Goal: Find specific page/section: Find specific page/section

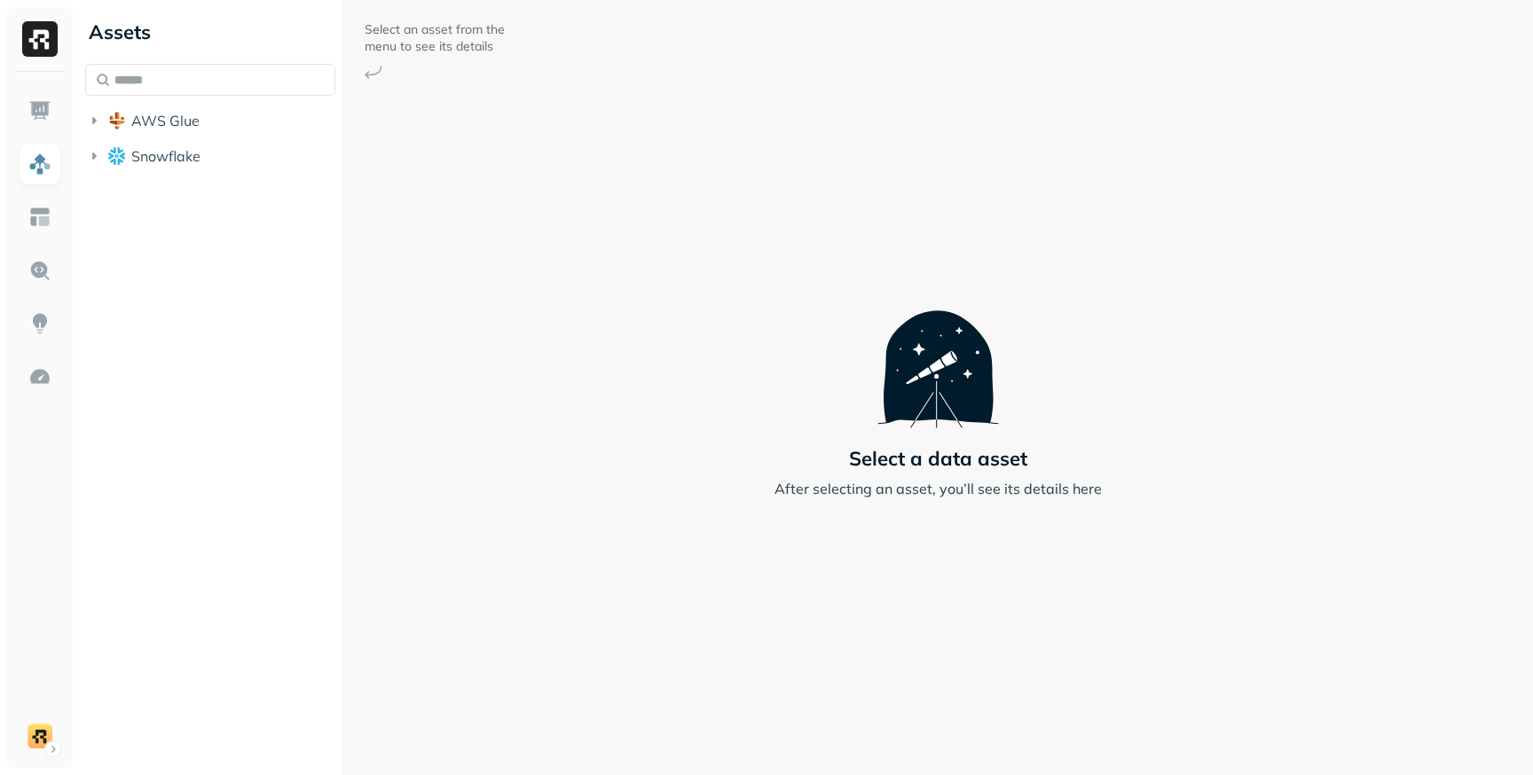
click at [147, 256] on div "Assets AWS Glue Snowflake" at bounding box center [210, 387] width 264 height 775
drag, startPoint x: 125, startPoint y: 203, endPoint x: 155, endPoint y: 200, distance: 30.4
click at [81, 113] on div "Assets AWS Glue Snowflake" at bounding box center [210, 387] width 264 height 775
click at [244, 217] on div "Assets AWS Glue Snowflake" at bounding box center [210, 387] width 264 height 775
click at [41, 759] on div at bounding box center [40, 420] width 66 height 696
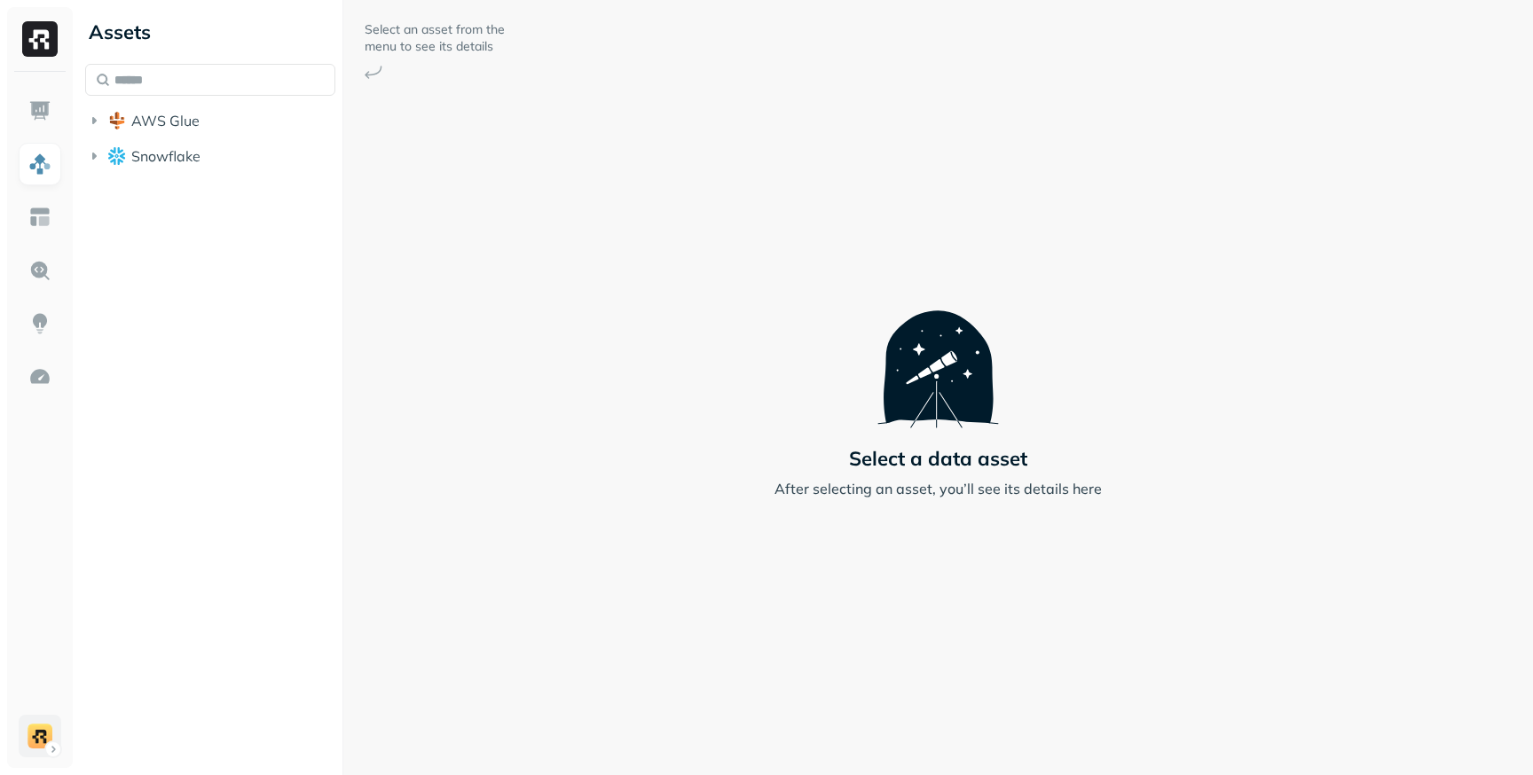
click at [38, 748] on html "Assets AWS Glue Snowflake Select an asset from the menu to see its details Sele…" at bounding box center [766, 387] width 1533 height 775
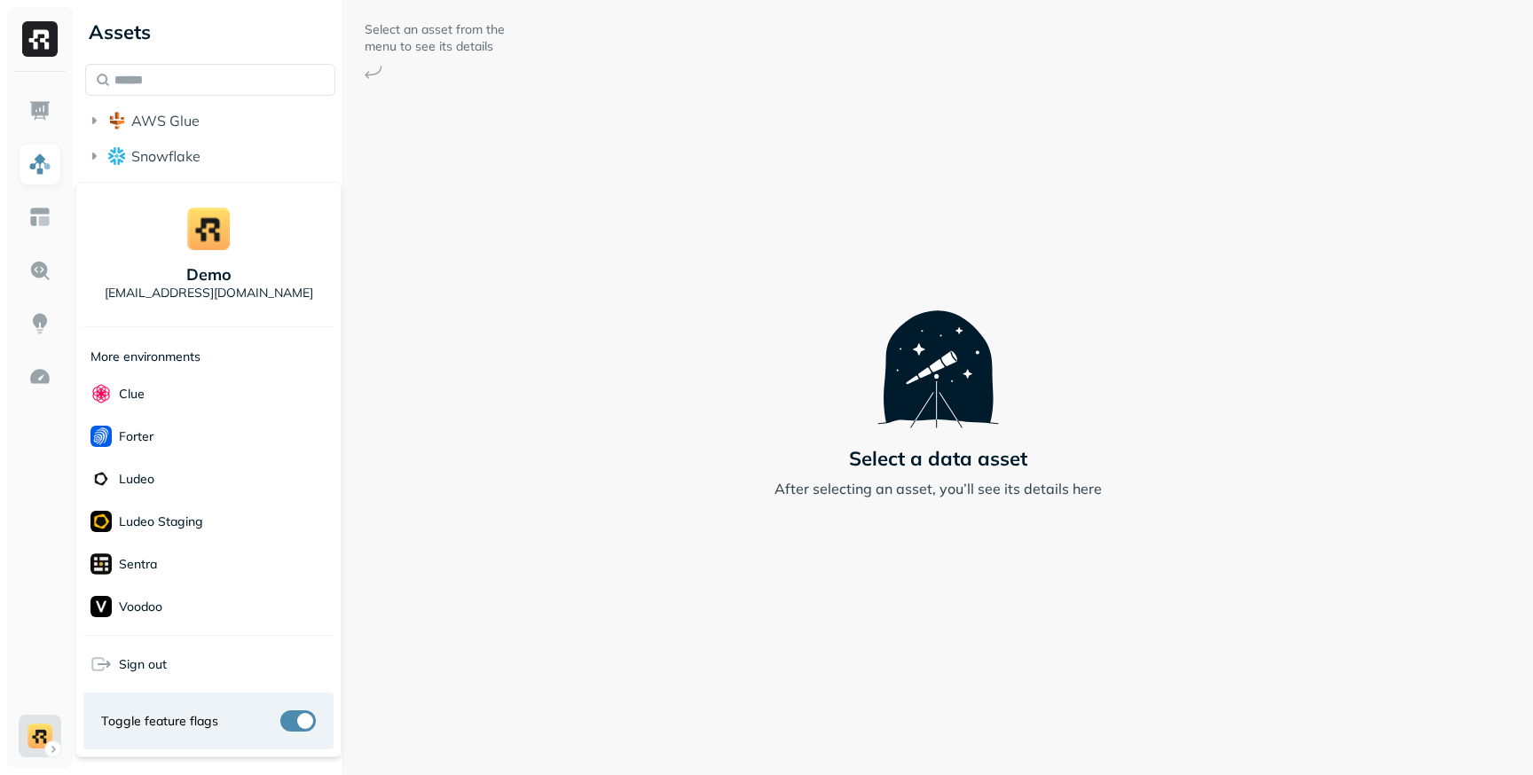
click at [160, 353] on p "More environments" at bounding box center [145, 357] width 110 height 17
click at [436, 316] on html "Assets AWS Glue Snowflake Select an asset from the menu to see its details Sele…" at bounding box center [766, 387] width 1533 height 775
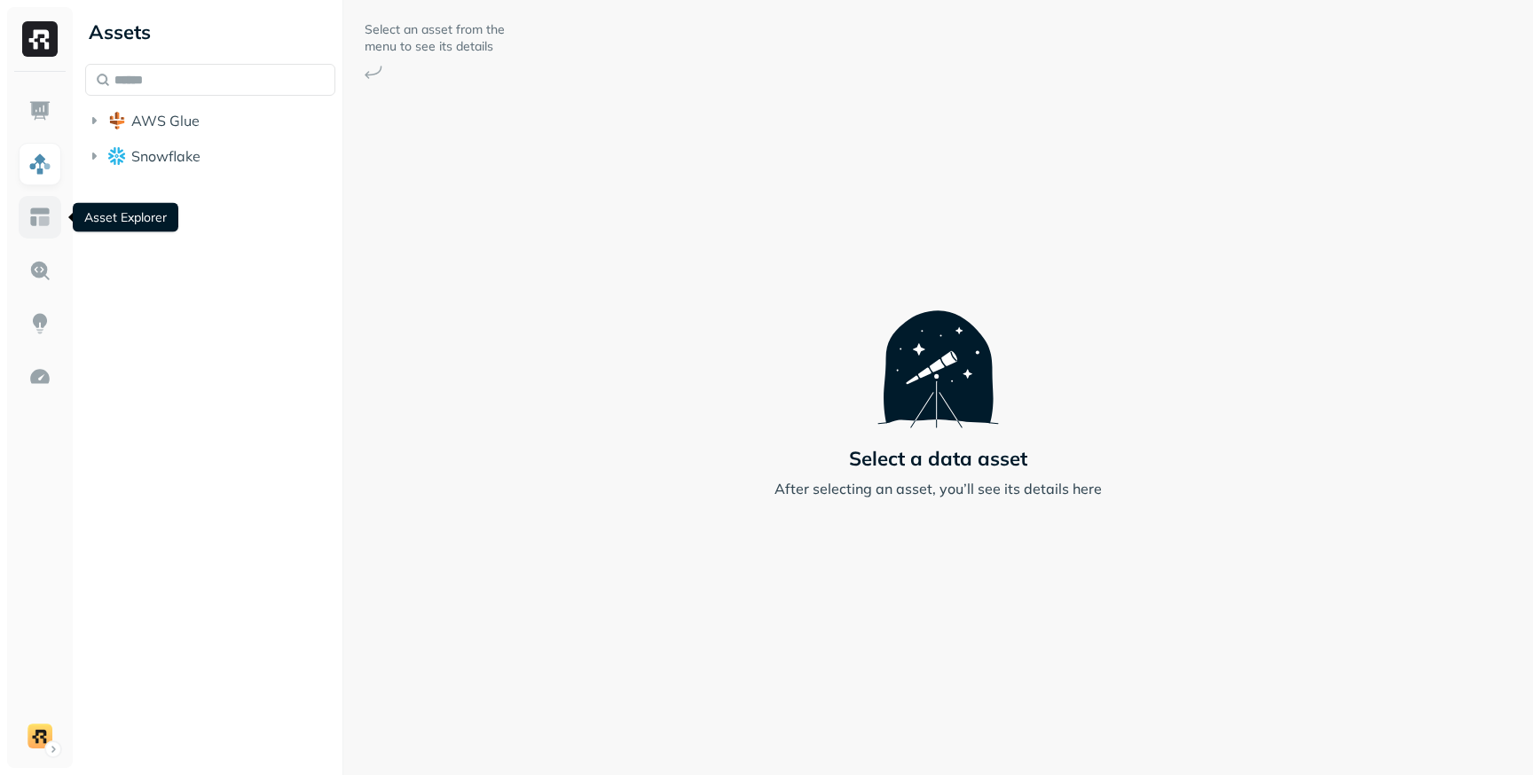
click at [34, 218] on img at bounding box center [39, 217] width 23 height 23
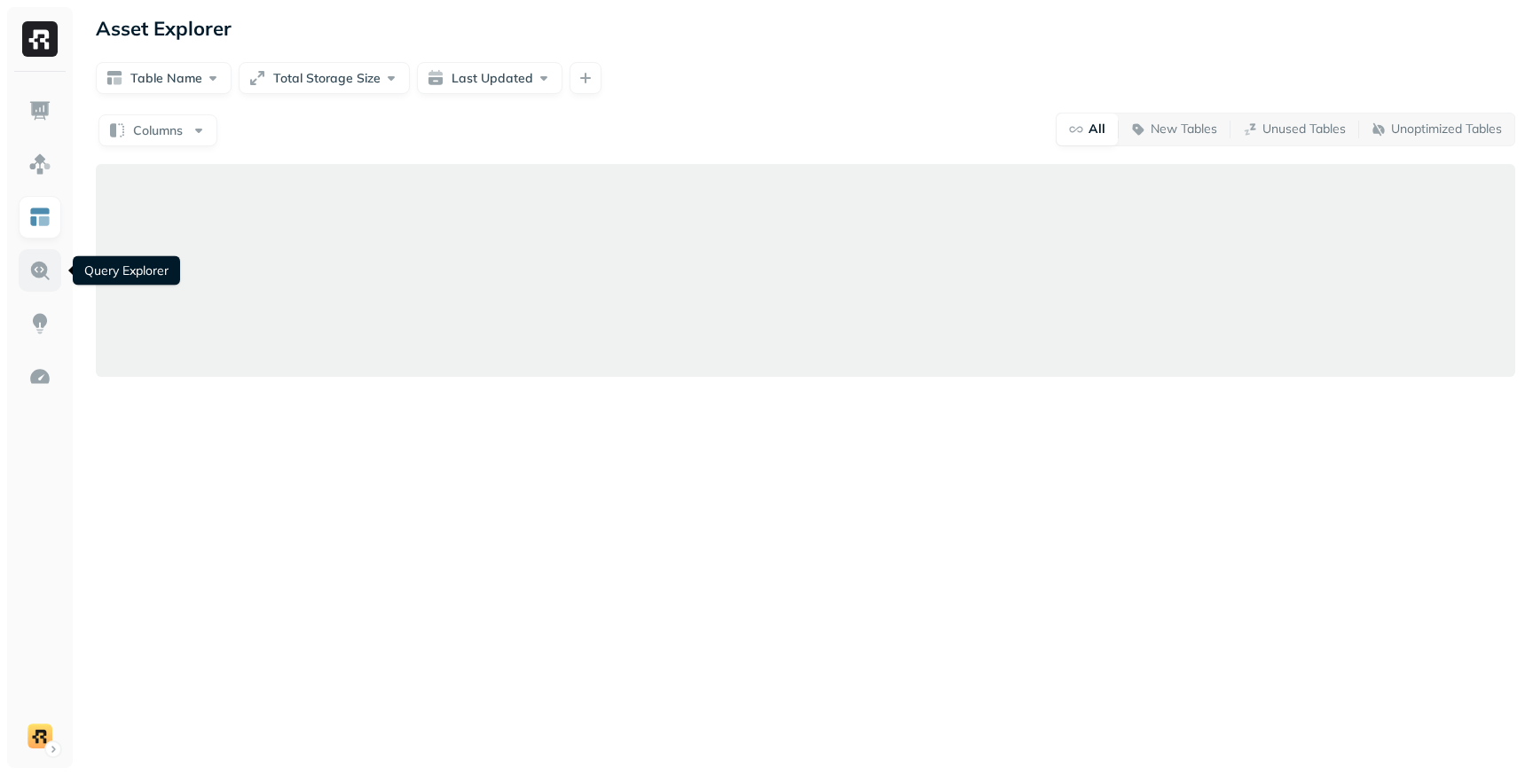
click at [32, 263] on img at bounding box center [39, 270] width 23 height 23
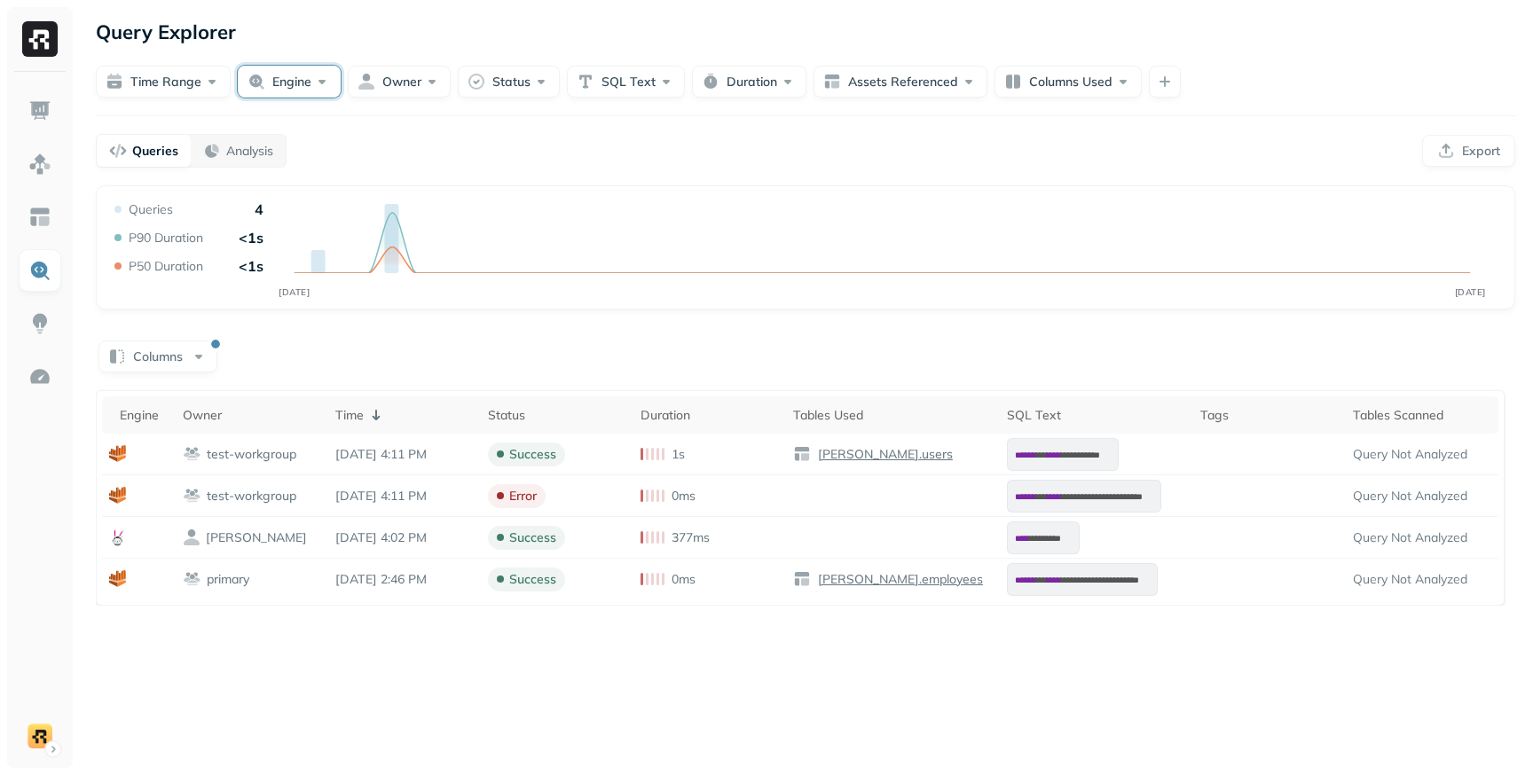
click at [321, 83] on button "Engine" at bounding box center [289, 82] width 103 height 32
click at [571, 125] on div "**********" at bounding box center [805, 387] width 1455 height 775
click at [158, 547] on td at bounding box center [139, 538] width 74 height 42
